Goal: Transaction & Acquisition: Obtain resource

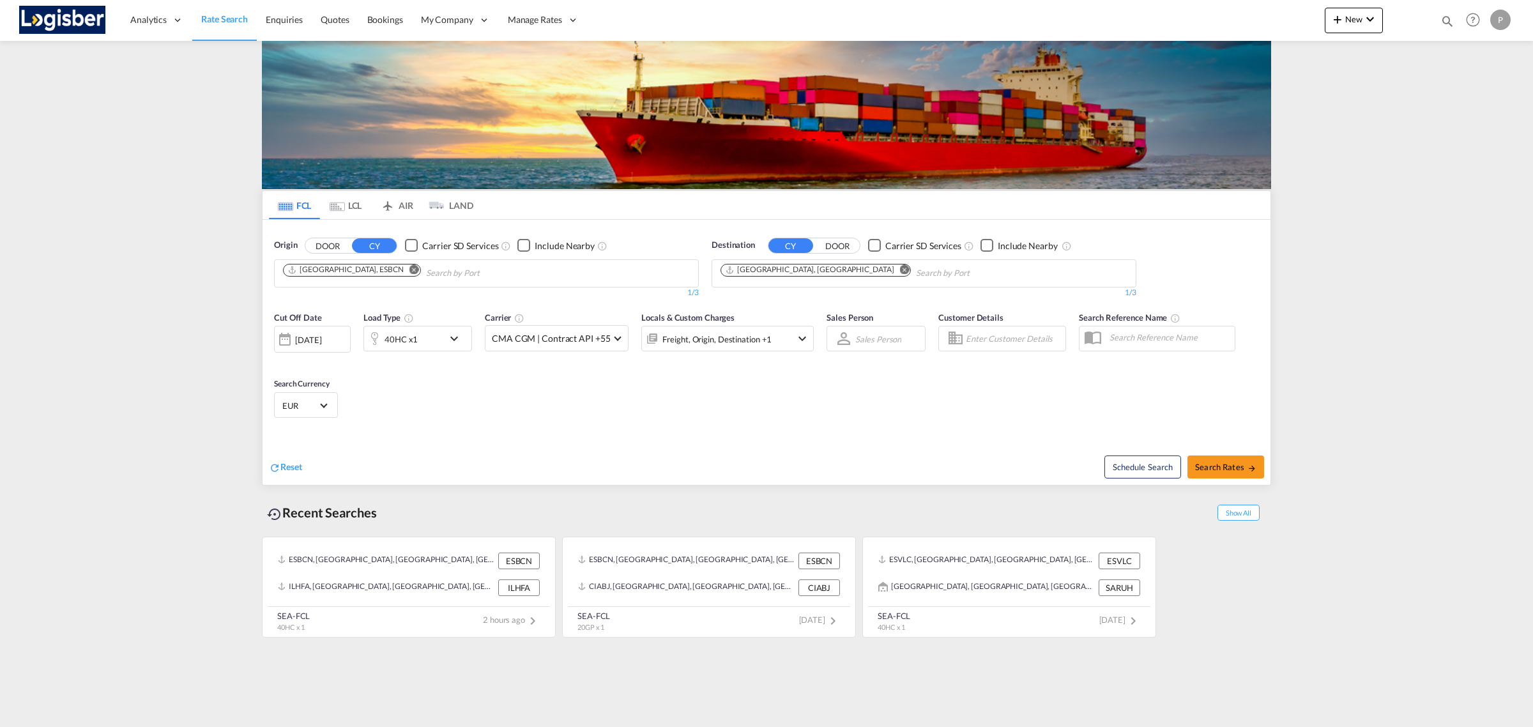
click at [900, 267] on md-icon "Remove" at bounding box center [905, 269] width 10 height 10
click at [381, 273] on md-chips-wrap "[GEOGRAPHIC_DATA], ESBCN" at bounding box center [416, 272] width 271 height 24
click at [409, 269] on md-icon "Remove" at bounding box center [414, 269] width 10 height 10
click at [391, 270] on body "Analytics Reports Dashboard Rate Search Enquiries Quotes Bookings" at bounding box center [766, 363] width 1533 height 727
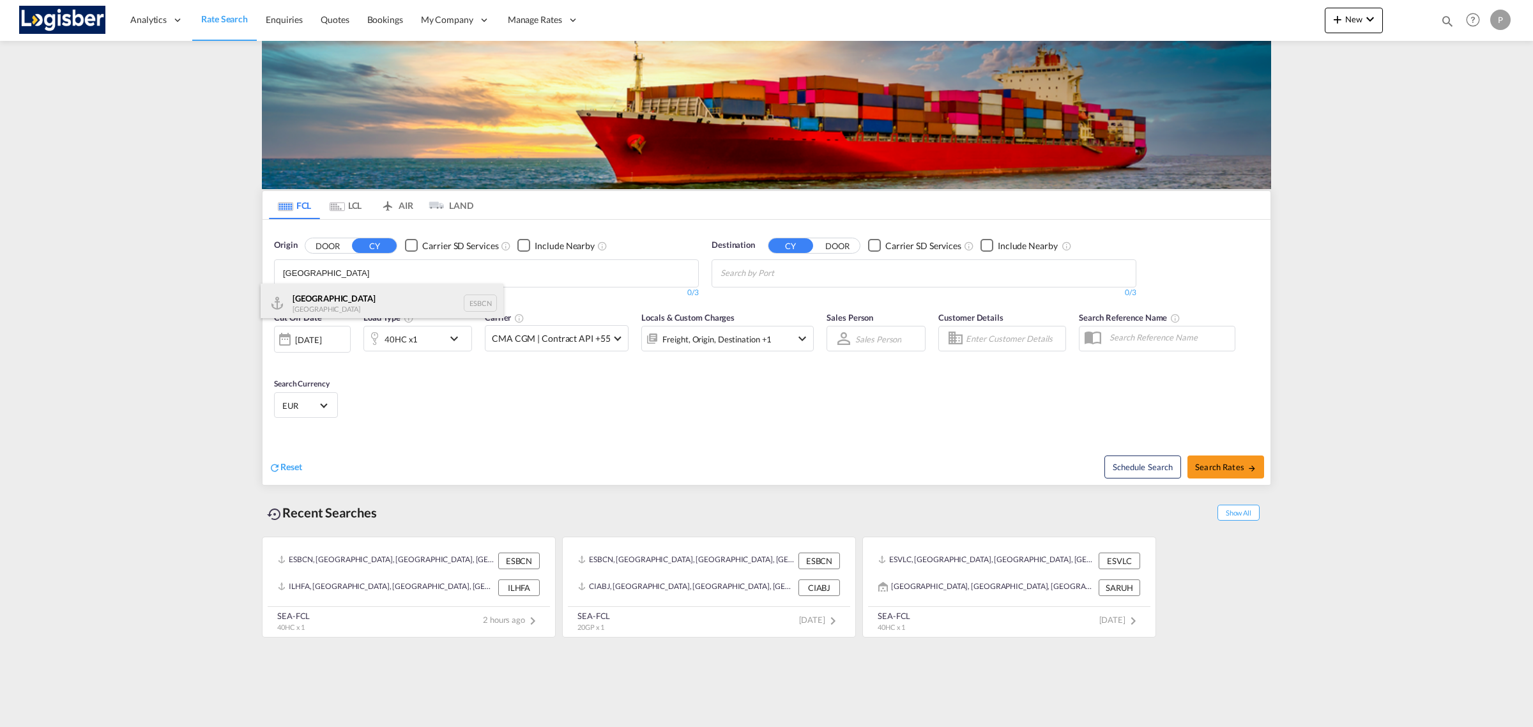
type input "[GEOGRAPHIC_DATA]"
click at [331, 296] on div "Barcelona Spain ESBCN" at bounding box center [382, 303] width 243 height 38
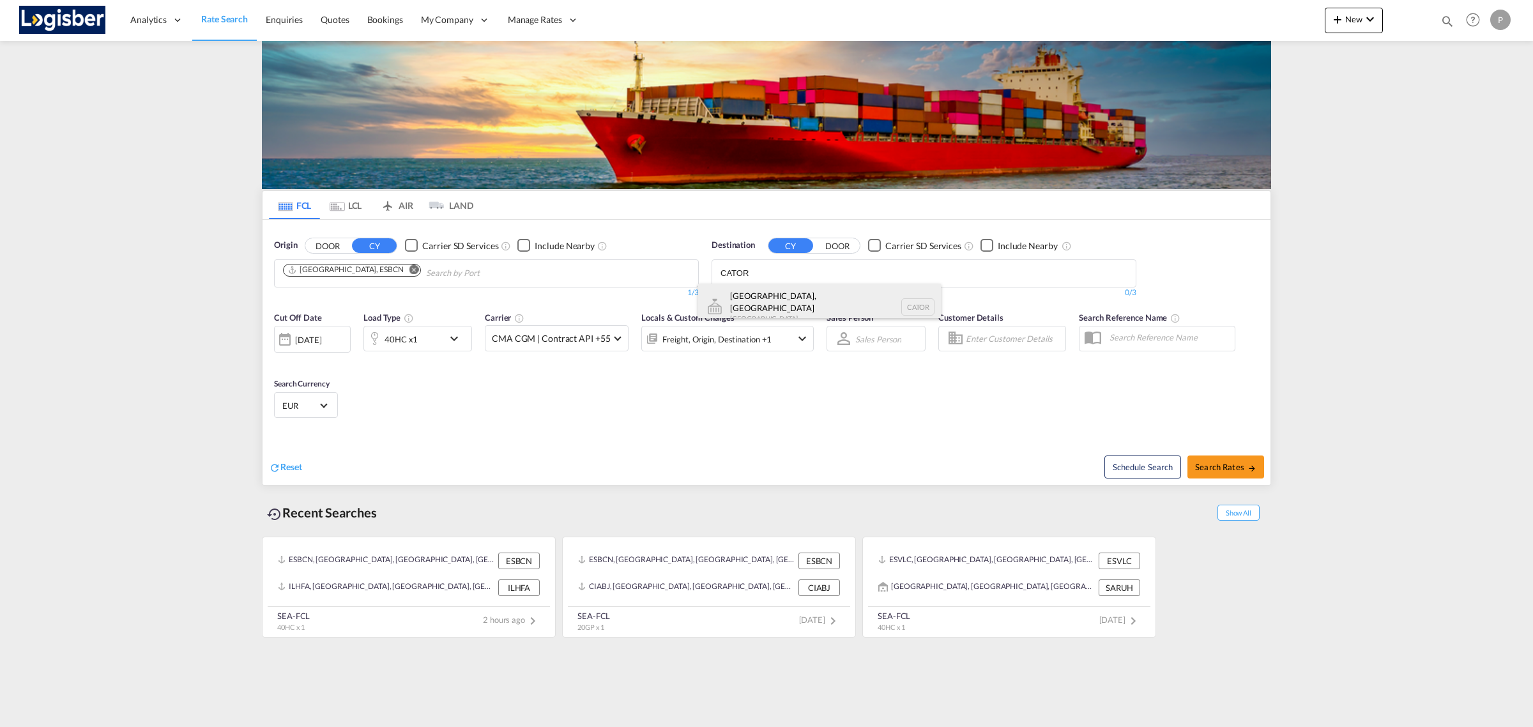
type input "CATOR"
click at [806, 287] on div "[GEOGRAPHIC_DATA], ON [GEOGRAPHIC_DATA] CATOR" at bounding box center [819, 307] width 243 height 46
click at [446, 340] on div "40HC x1" at bounding box center [417, 339] width 109 height 26
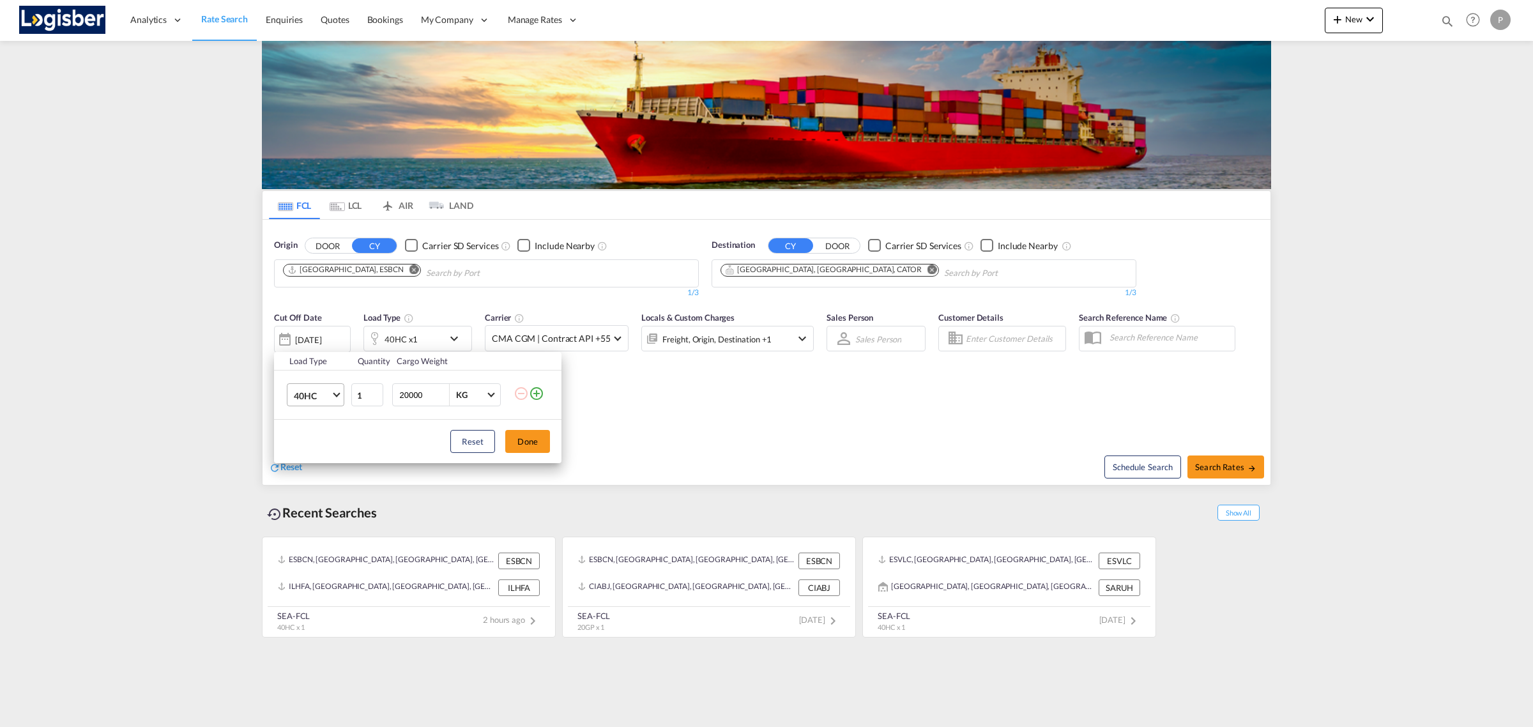
click at [321, 390] on span "40HC" at bounding box center [312, 396] width 37 height 13
drag, startPoint x: 310, startPoint y: 340, endPoint x: 366, endPoint y: 396, distance: 78.6
click at [310, 340] on md-option "20GP" at bounding box center [327, 334] width 87 height 31
click at [531, 444] on button "Done" at bounding box center [527, 441] width 45 height 23
click at [636, 407] on div "Cut Off Date [DATE] [DATE] Load Type 20GP x1 Carrier CMA CGM | Contract API +55…" at bounding box center [767, 367] width 1008 height 125
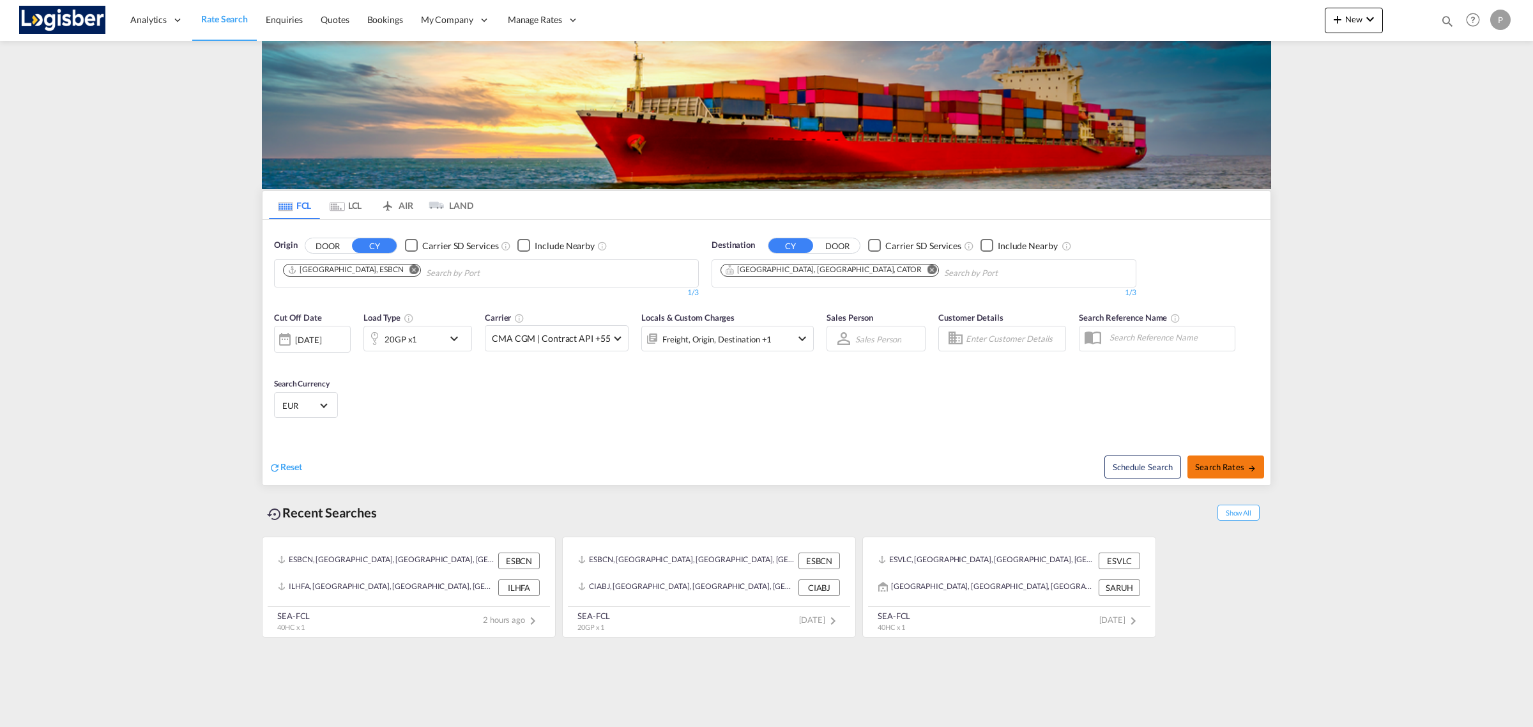
click at [1239, 471] on span "Search Rates" at bounding box center [1225, 467] width 61 height 10
type input "ESBCN to CATOR / [DATE]"
